Goal: Transaction & Acquisition: Purchase product/service

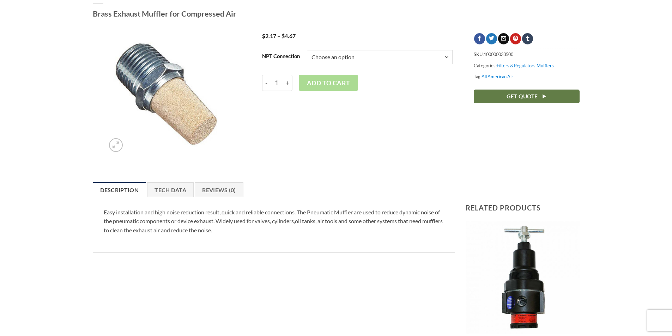
scroll to position [71, 0]
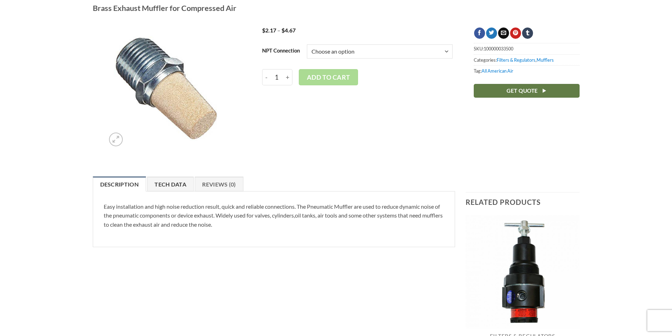
click at [189, 187] on link "Tech Data" at bounding box center [170, 184] width 47 height 15
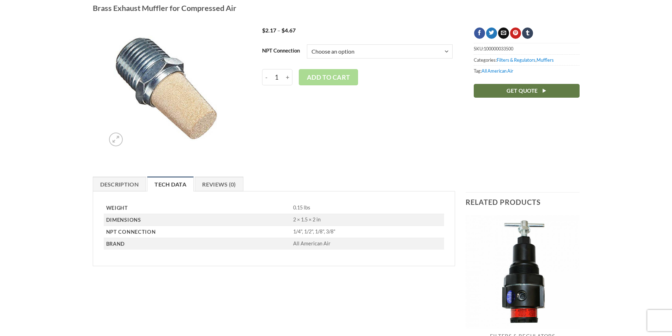
click at [394, 50] on select "Choose an option 1/4" 1/2" 1/8" 3/8"" at bounding box center [380, 51] width 146 height 14
click at [308, 44] on select "Choose an option 1/4" 1/2" 1/8" 3/8"" at bounding box center [380, 51] width 146 height 14
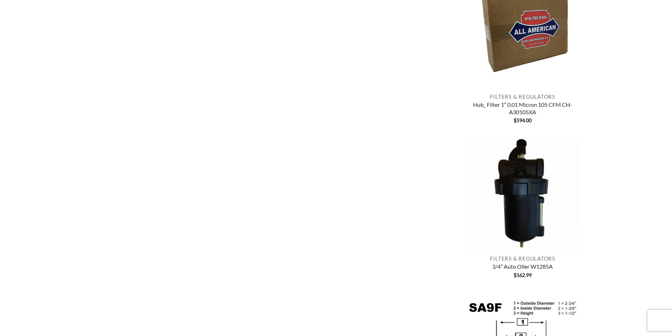
scroll to position [0, 0]
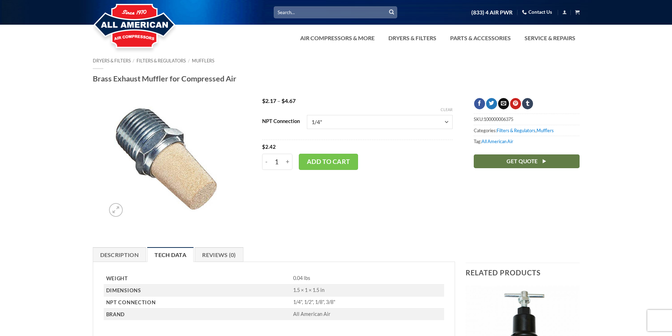
drag, startPoint x: 641, startPoint y: 151, endPoint x: 614, endPoint y: -5, distance: 158.0
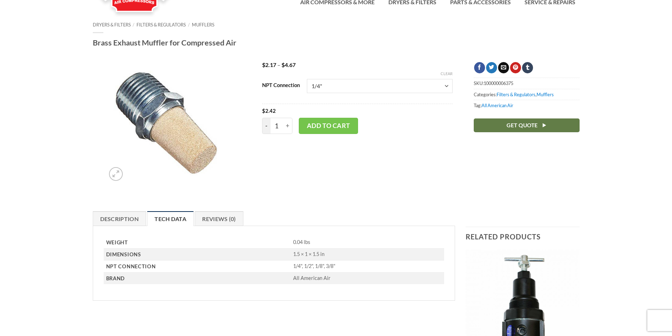
scroll to position [141, 0]
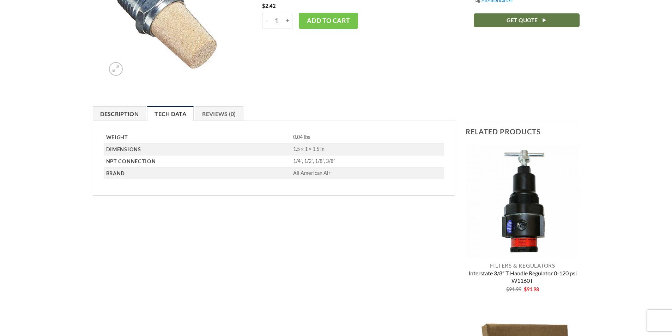
click at [120, 113] on link "Description" at bounding box center [120, 113] width 54 height 15
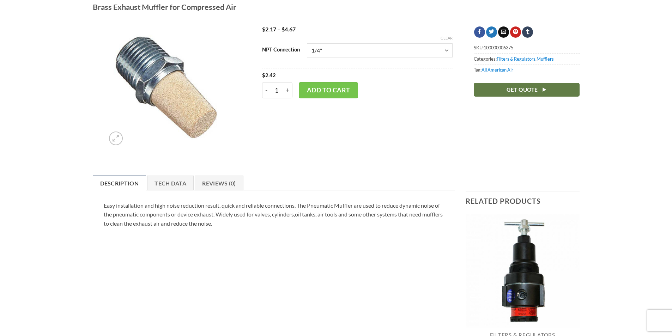
scroll to position [0, 0]
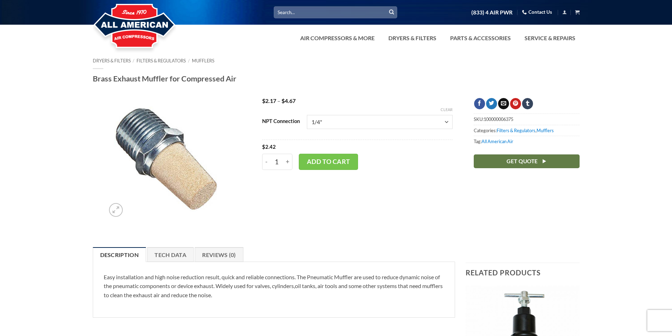
click at [405, 126] on select "Choose an option 1/4" 1/2" 1/8" 3/8"" at bounding box center [380, 122] width 146 height 14
click at [308, 115] on select "Choose an option 1/4" 1/2" 1/8" 3/8"" at bounding box center [380, 122] width 146 height 14
select select "1-8"
click at [286, 161] on input "+" at bounding box center [287, 162] width 9 height 16
type input "2"
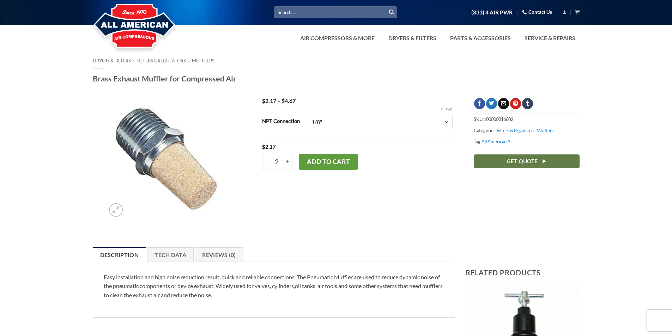
click at [341, 164] on button "Add to cart" at bounding box center [328, 162] width 59 height 16
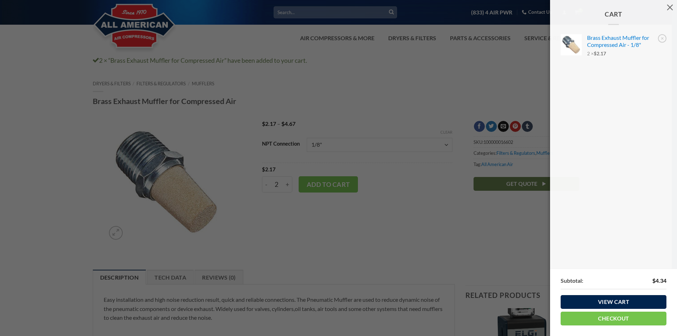
click at [512, 78] on div "Cart × Brass Exhaust Muffler for Compressed Air - 1/8" 2 × $ 2.17 Subtotal: $ 4…" at bounding box center [338, 168] width 677 height 336
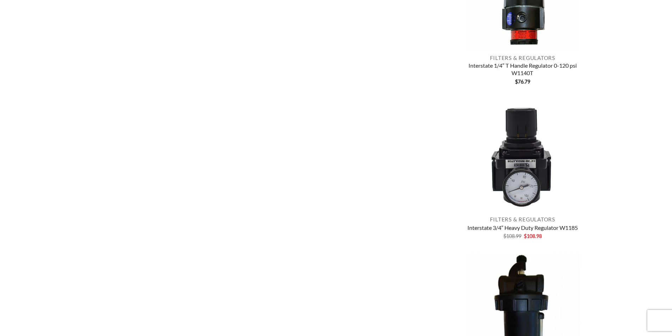
scroll to position [682, 0]
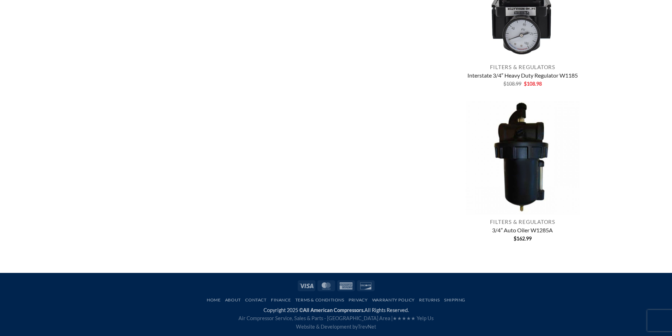
drag, startPoint x: 622, startPoint y: 84, endPoint x: 611, endPoint y: 264, distance: 180.3
click at [456, 300] on link "Shipping" at bounding box center [454, 299] width 21 height 5
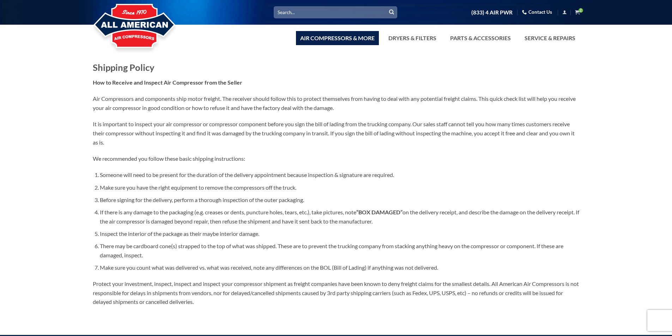
drag, startPoint x: 394, startPoint y: 159, endPoint x: 375, endPoint y: 33, distance: 127.0
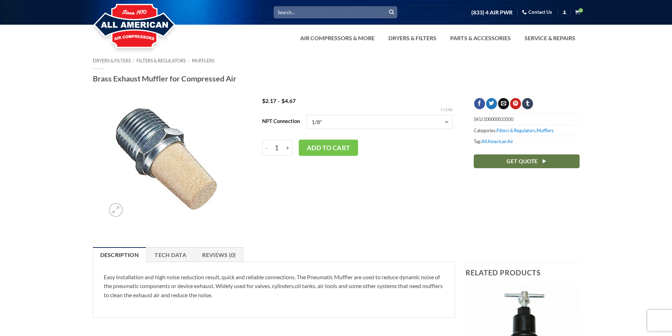
select select "1-8"
drag, startPoint x: 89, startPoint y: 77, endPoint x: 237, endPoint y: 79, distance: 148.5
click at [237, 79] on div "Dryers & Filters / Filters & Regulators / Mufflers Brass Exhaust Muffler for Co…" at bounding box center [336, 72] width 497 height 29
